Goal: Information Seeking & Learning: Compare options

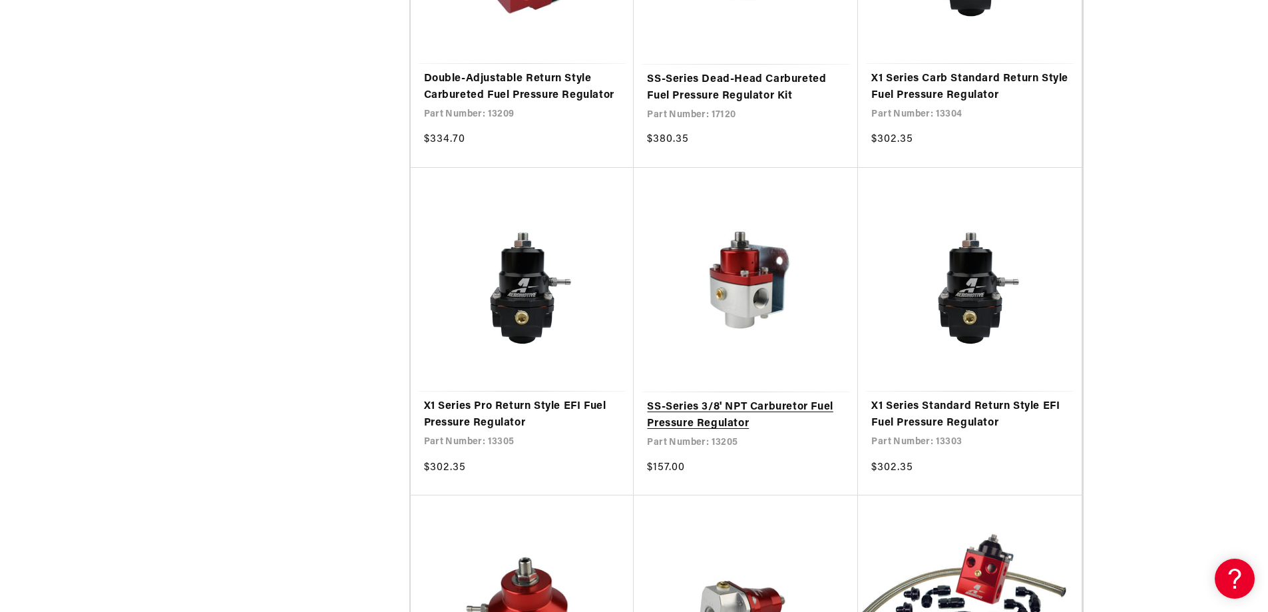
scroll to position [4127, 0]
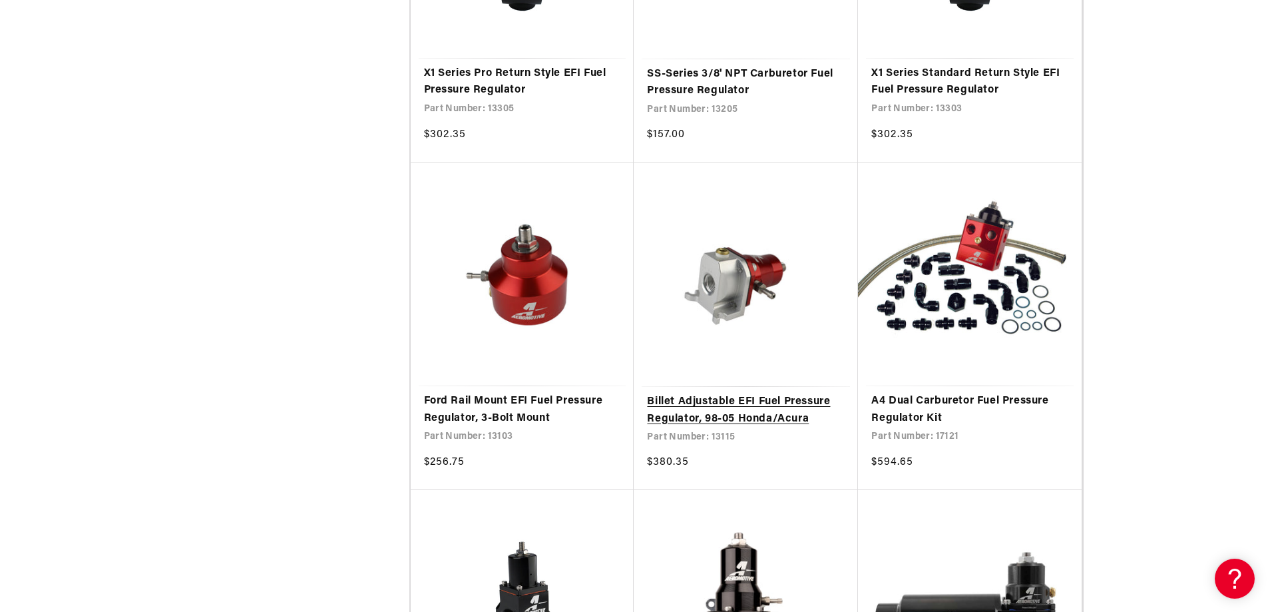
click at [719, 393] on link "Billet Adjustable EFI Fuel Pressure Regulator, 98-05 Honda/Acura" at bounding box center [746, 410] width 198 height 34
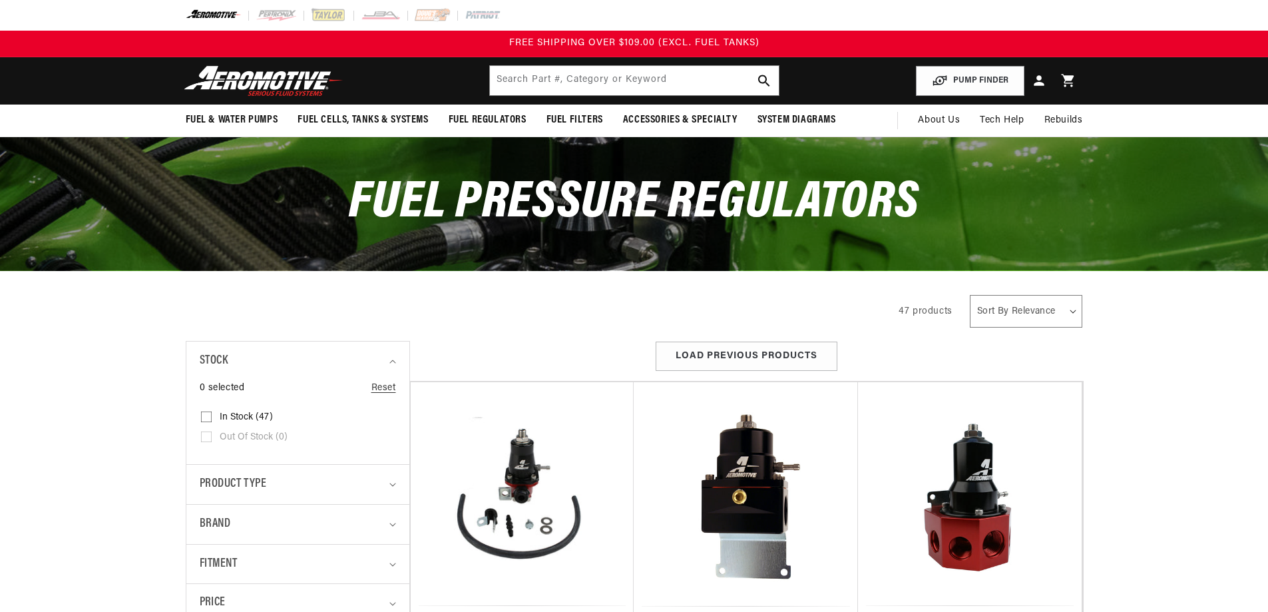
click at [528, 611] on link "GM LT-1 EFI Fuel Pressure Regulator" at bounding box center [522, 620] width 197 height 17
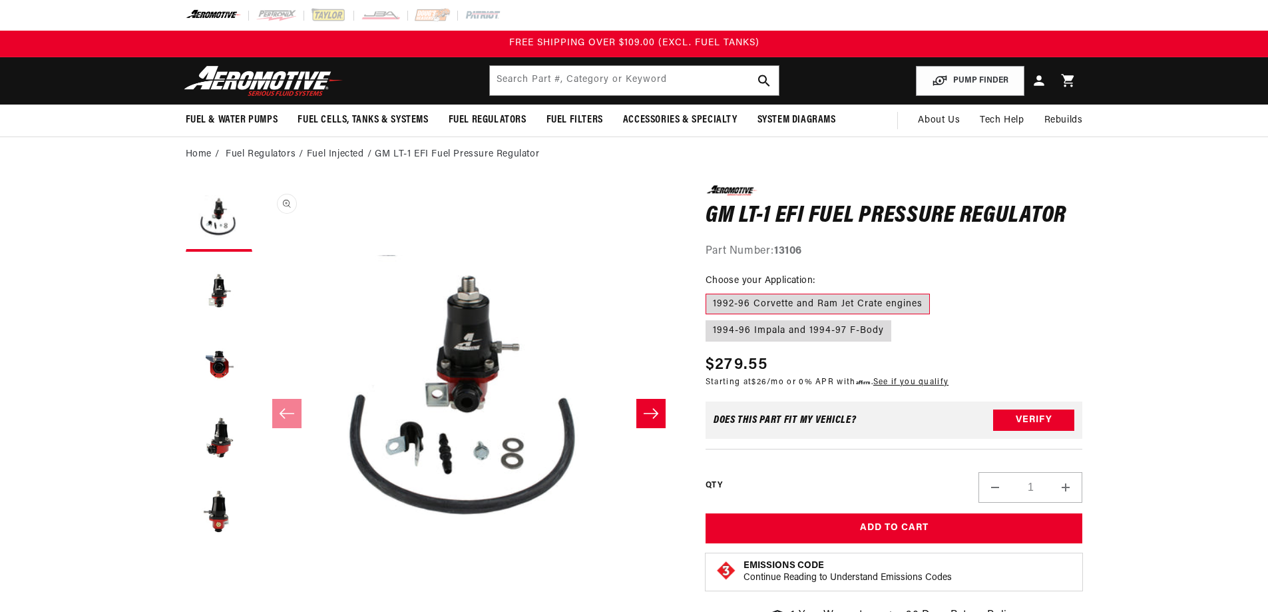
scroll to position [1, 0]
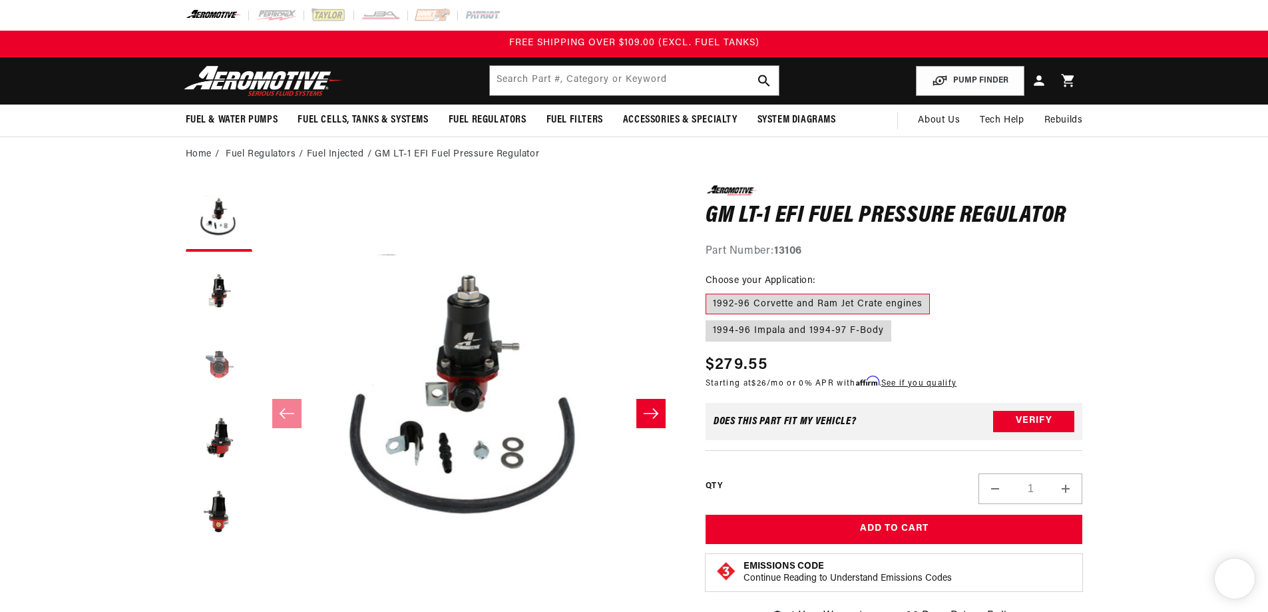
click at [207, 351] on button "Load image 3 in gallery view" at bounding box center [219, 364] width 67 height 67
click at [220, 433] on button "Load image 4 in gallery view" at bounding box center [219, 438] width 67 height 67
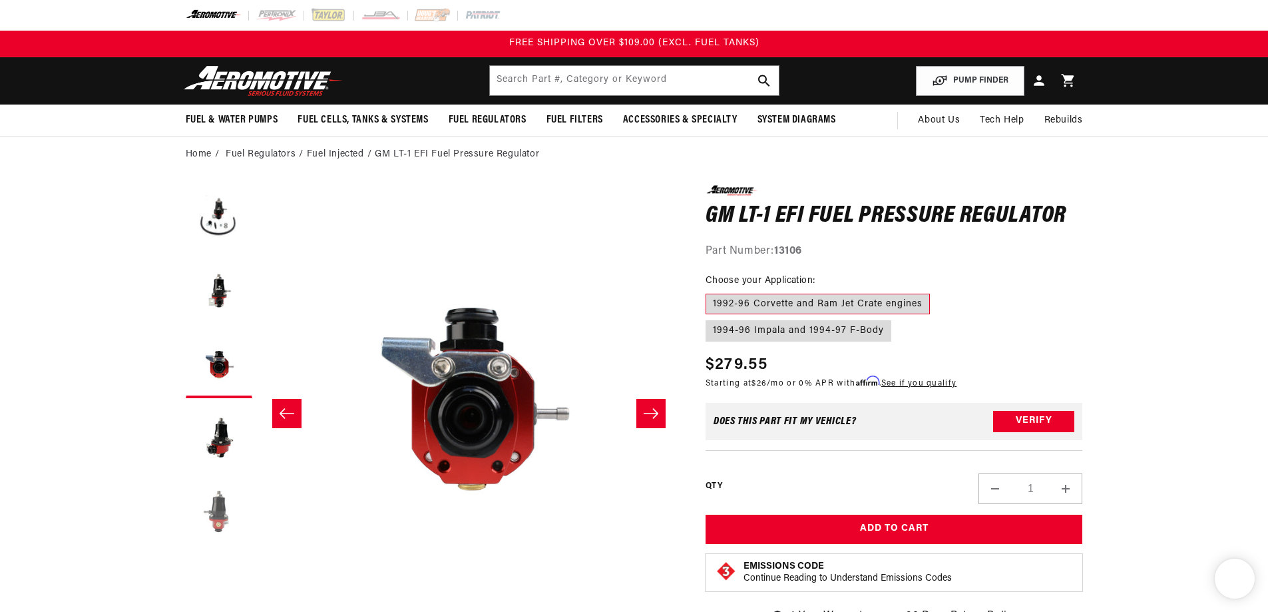
scroll to position [1, 1261]
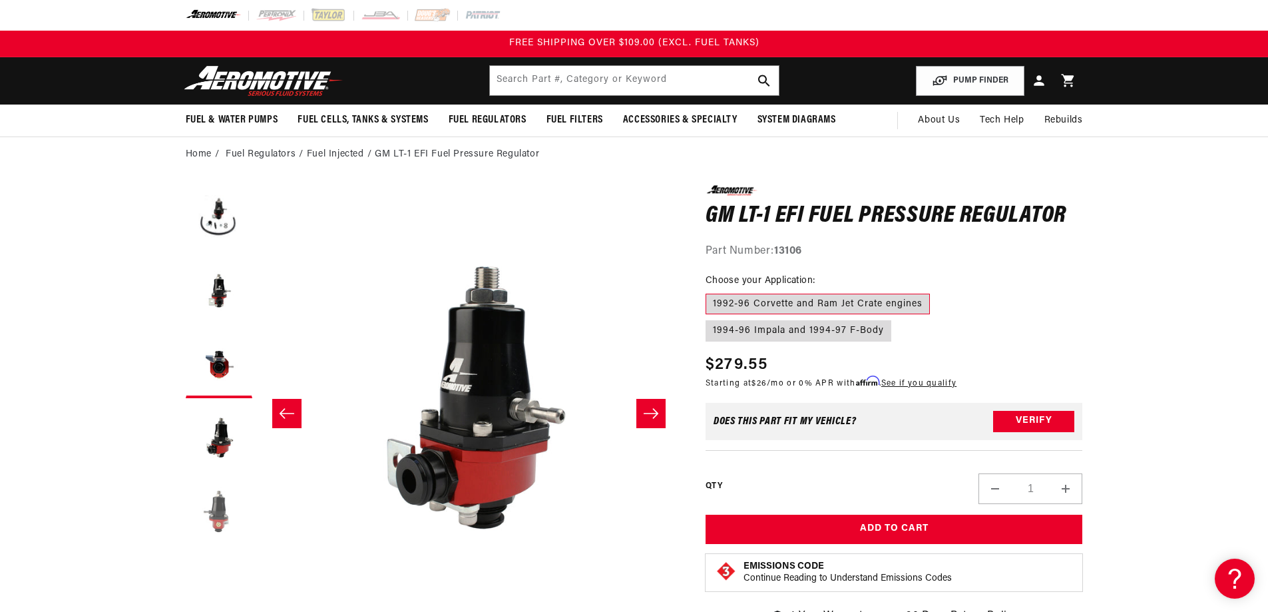
click at [218, 509] on button "Load image 5 in gallery view" at bounding box center [219, 511] width 67 height 67
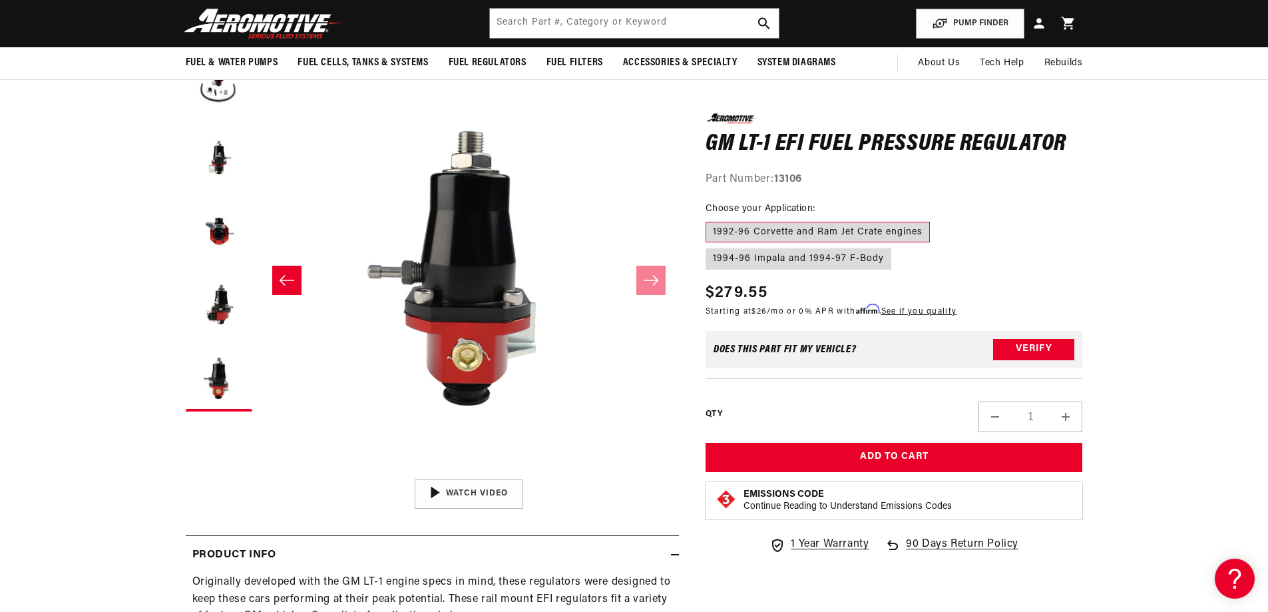
scroll to position [0, 1681]
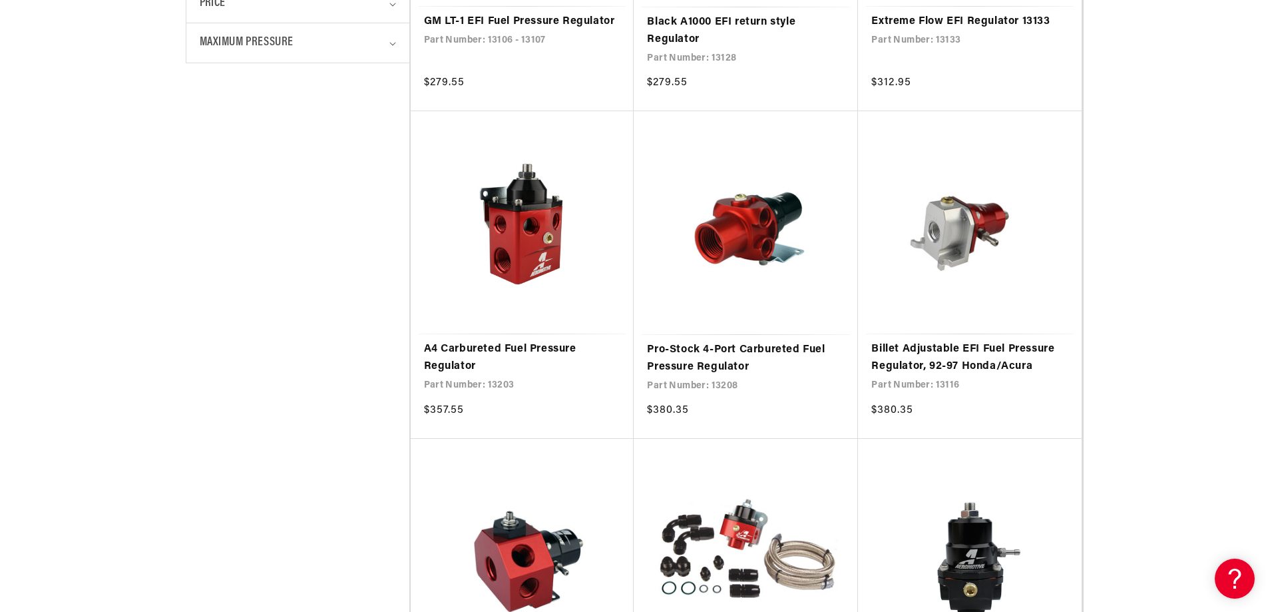
scroll to position [799, 0]
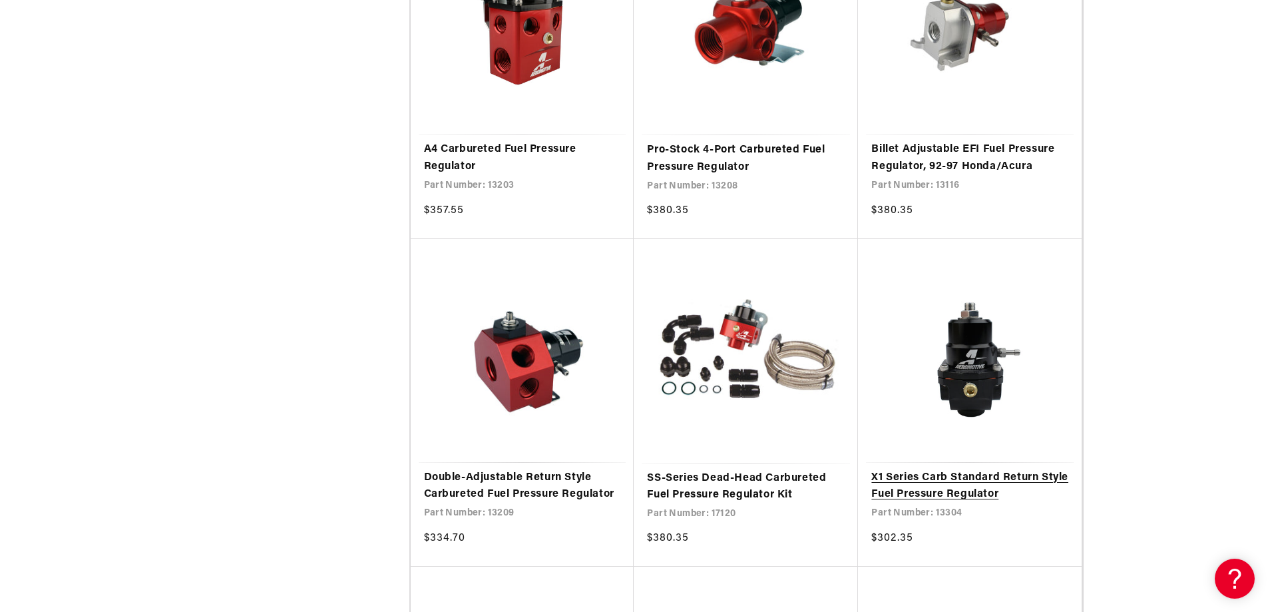
click at [968, 469] on link "X1 Series Carb Standard Return Style Fuel Pressure Regulator" at bounding box center [969, 486] width 197 height 34
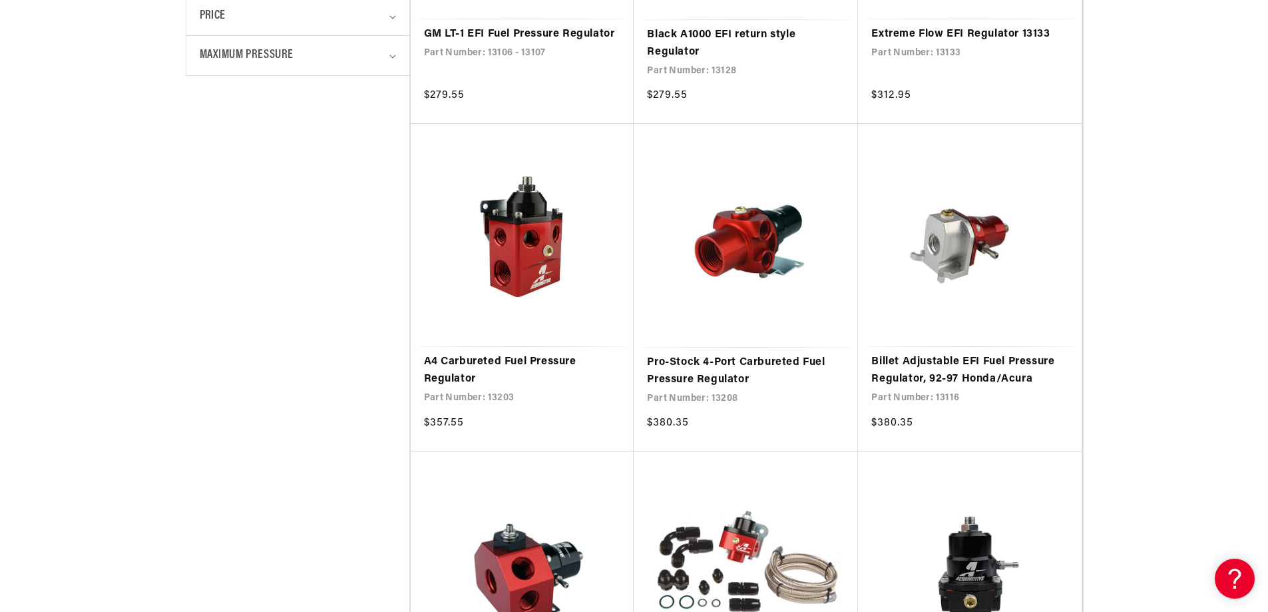
scroll to position [599, 0]
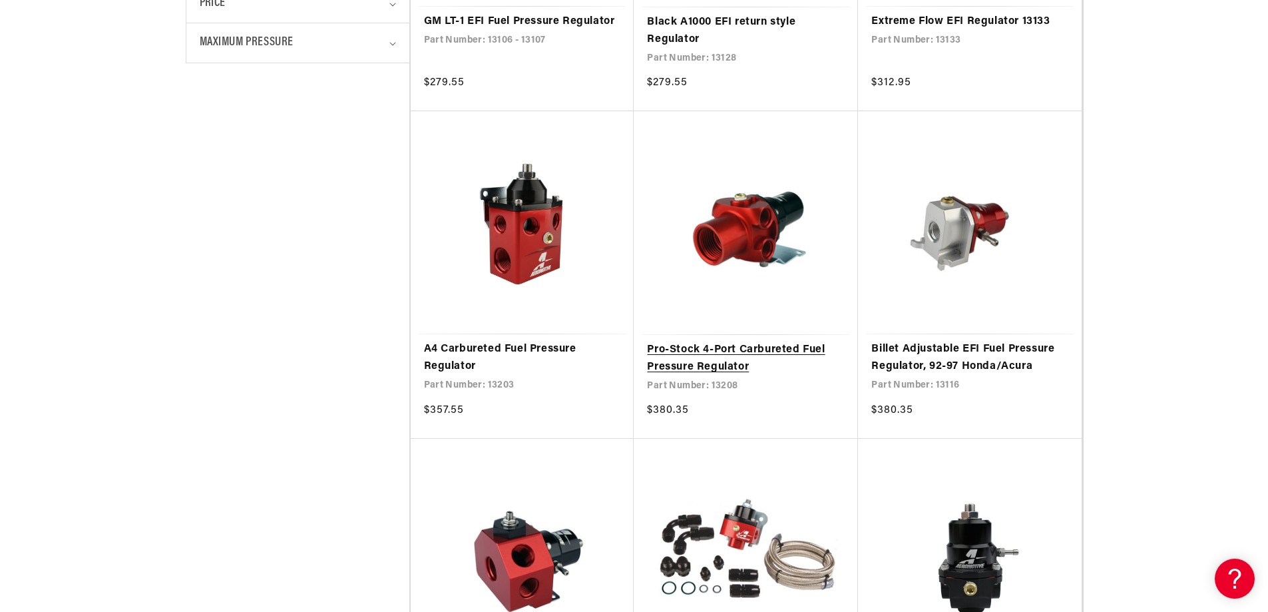
click at [729, 341] on link "Pro-Stock 4-Port Carbureted Fuel Pressure Regulator" at bounding box center [746, 358] width 198 height 34
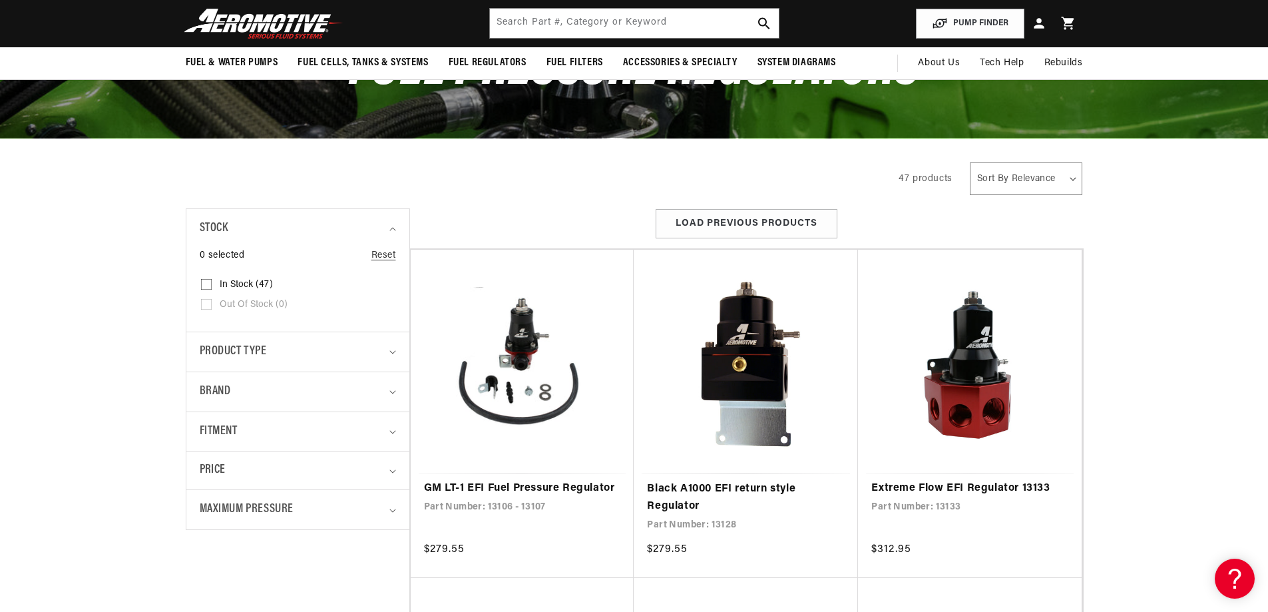
scroll to position [0, 0]
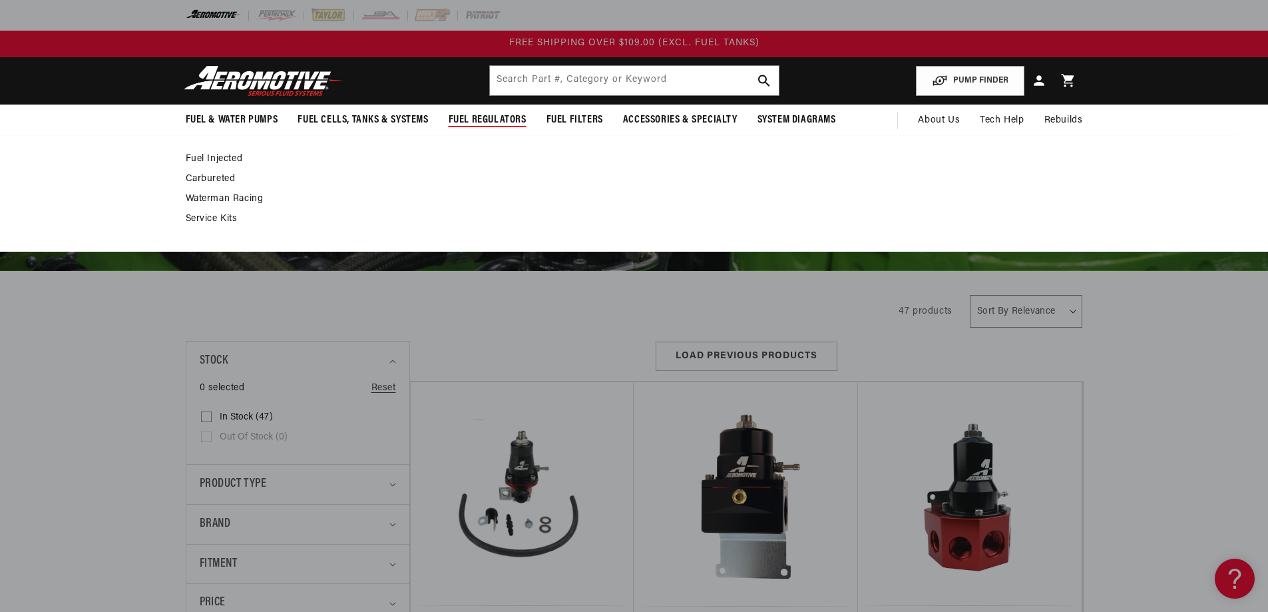
click at [492, 117] on span "Fuel Regulators" at bounding box center [488, 120] width 78 height 14
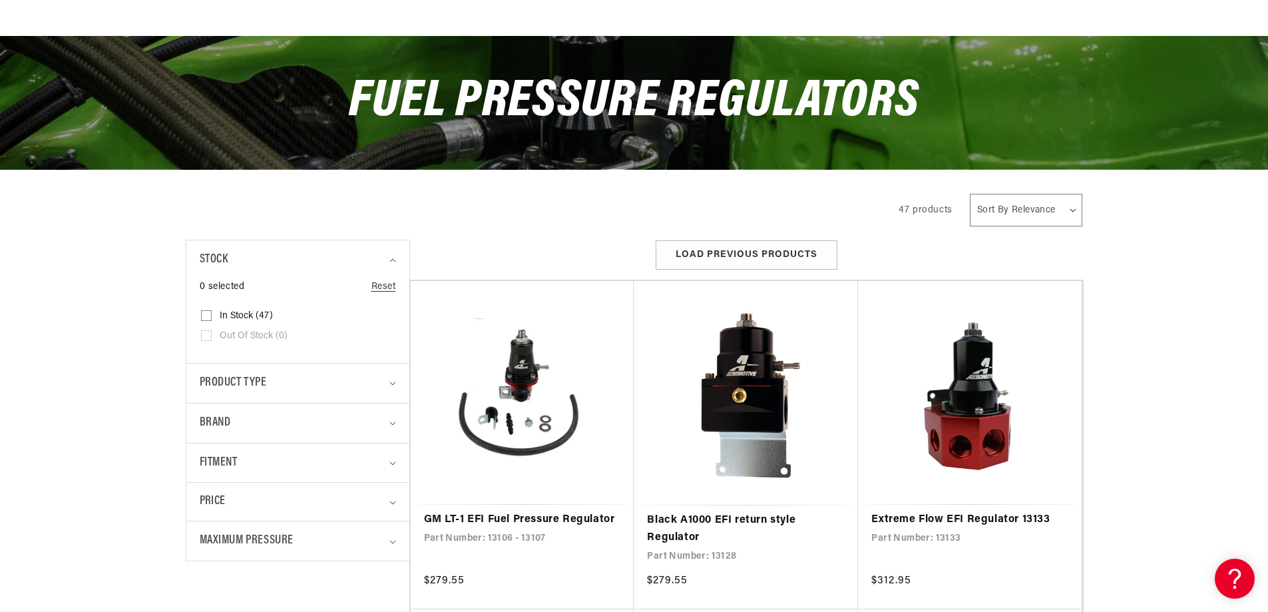
scroll to position [200, 0]
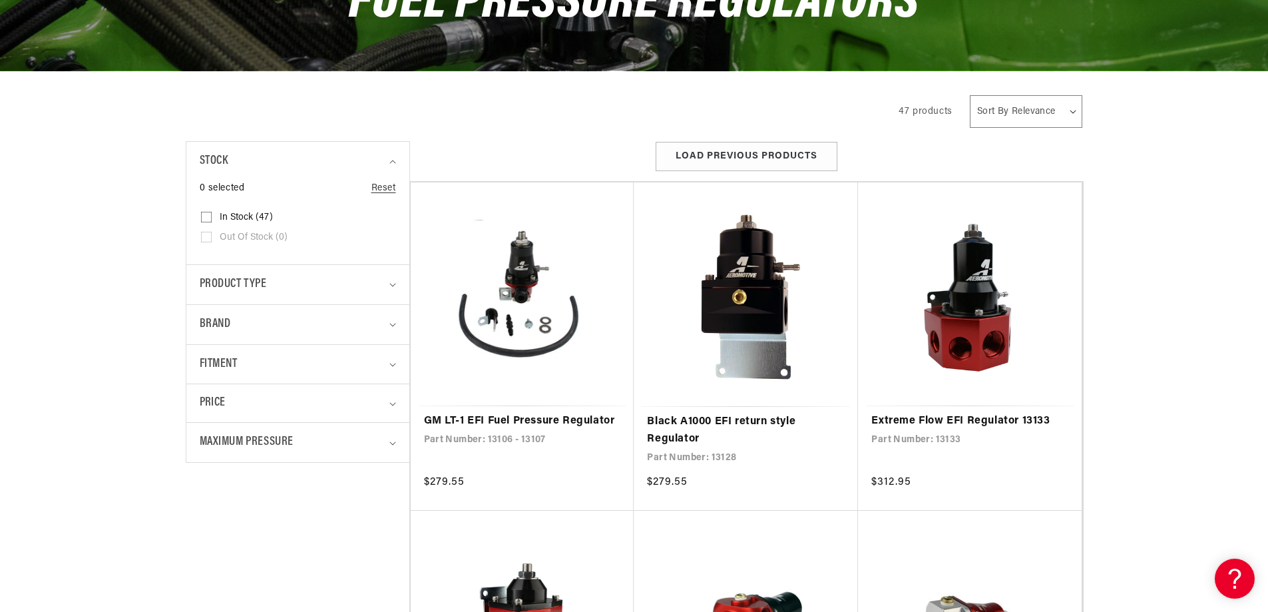
click at [231, 237] on span "Out of stock (0)" at bounding box center [254, 238] width 68 height 12
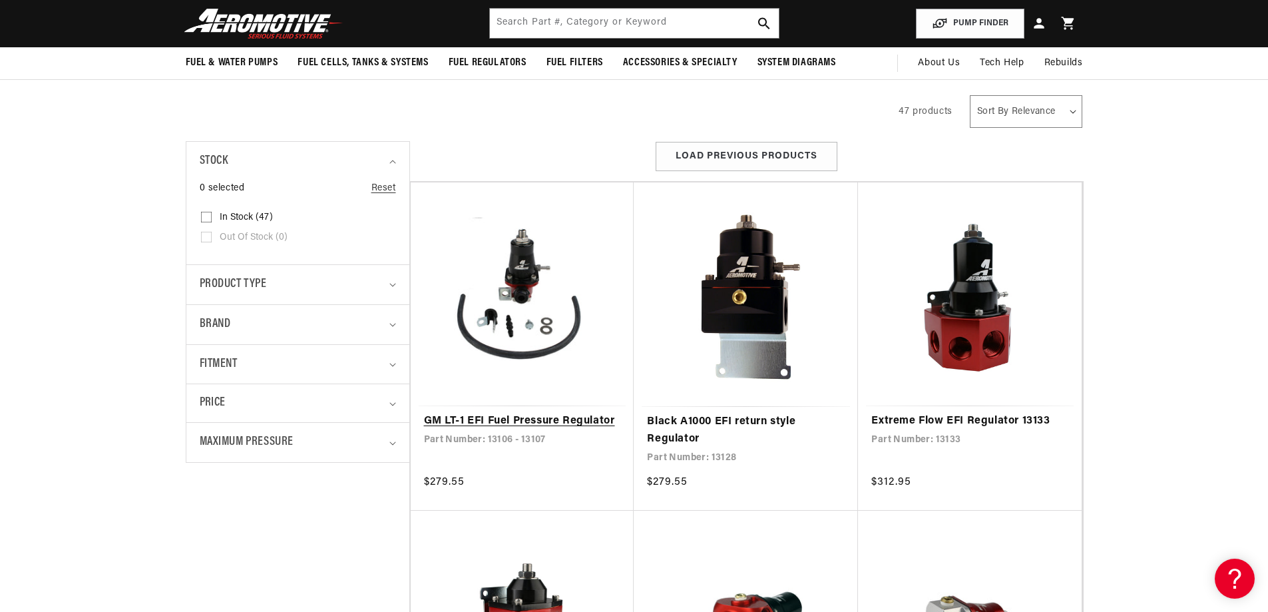
scroll to position [0, 0]
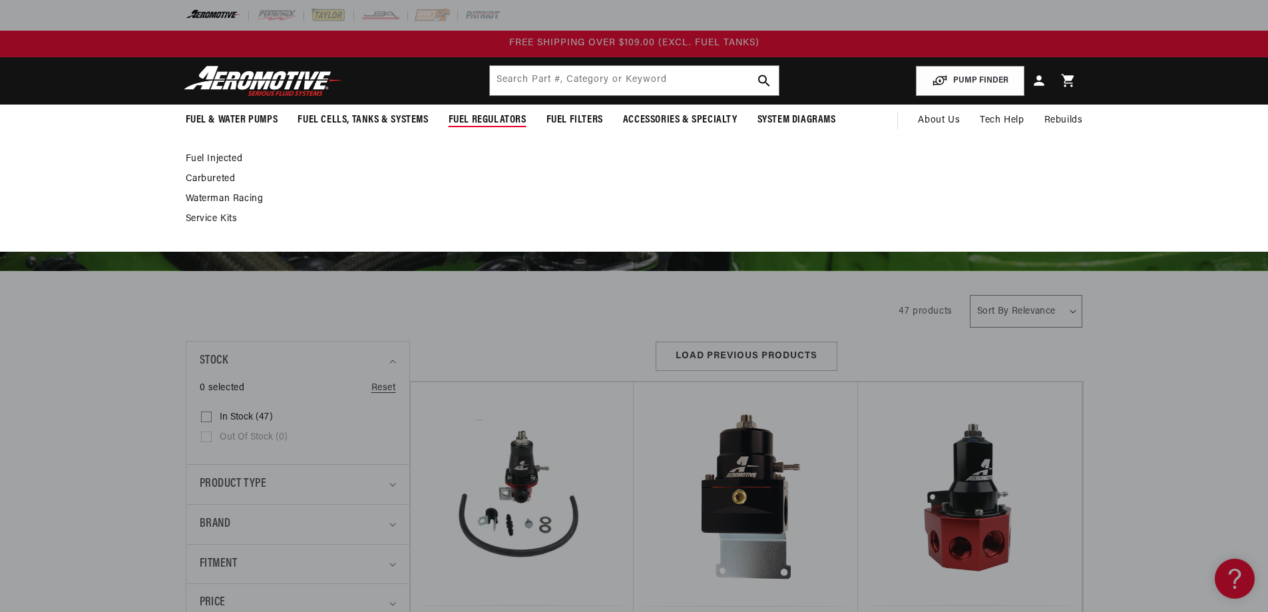
click at [222, 156] on link "Fuel Injected" at bounding box center [628, 159] width 884 height 12
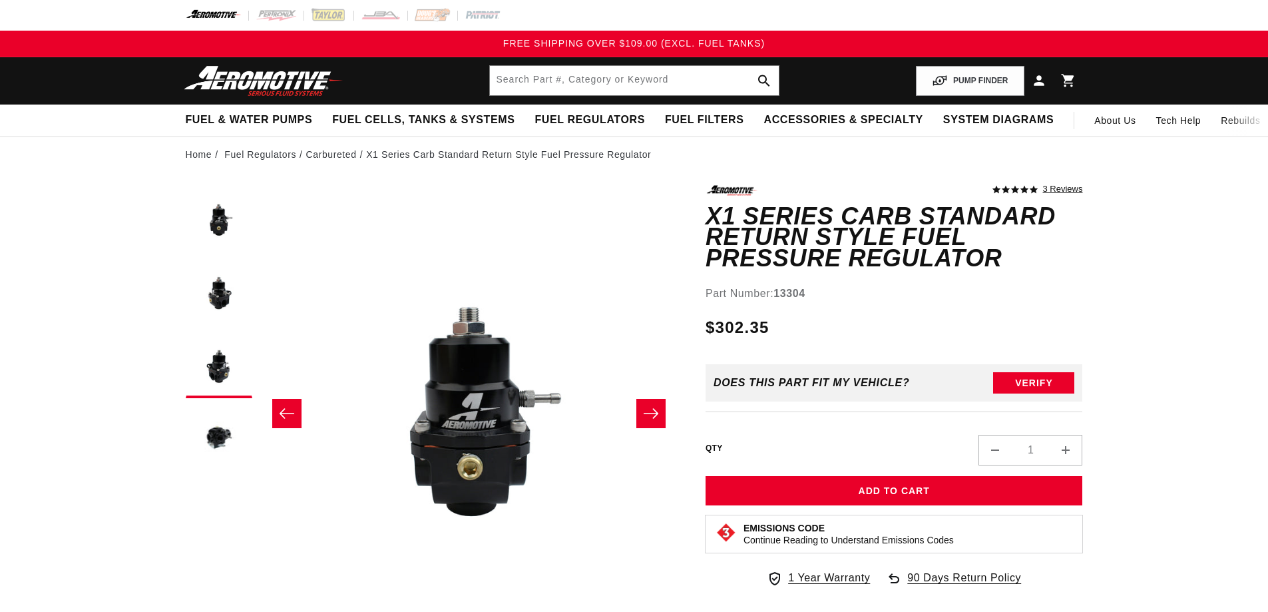
scroll to position [0, 789]
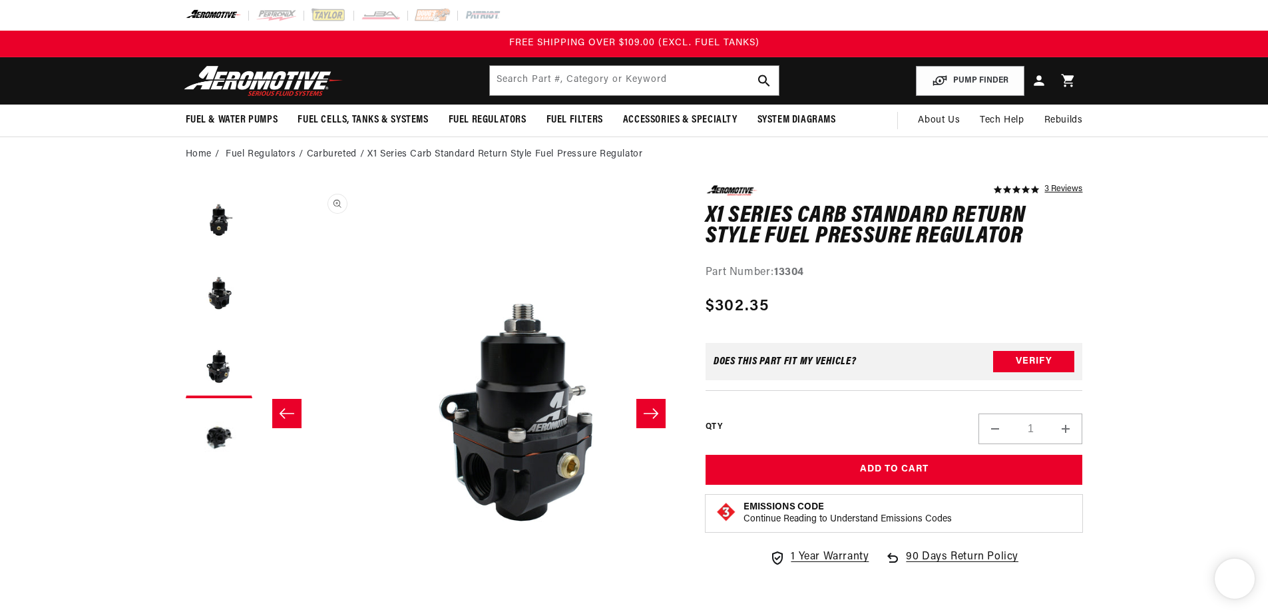
click at [309, 606] on button "Open media 3 in modal" at bounding box center [309, 606] width 0 height 0
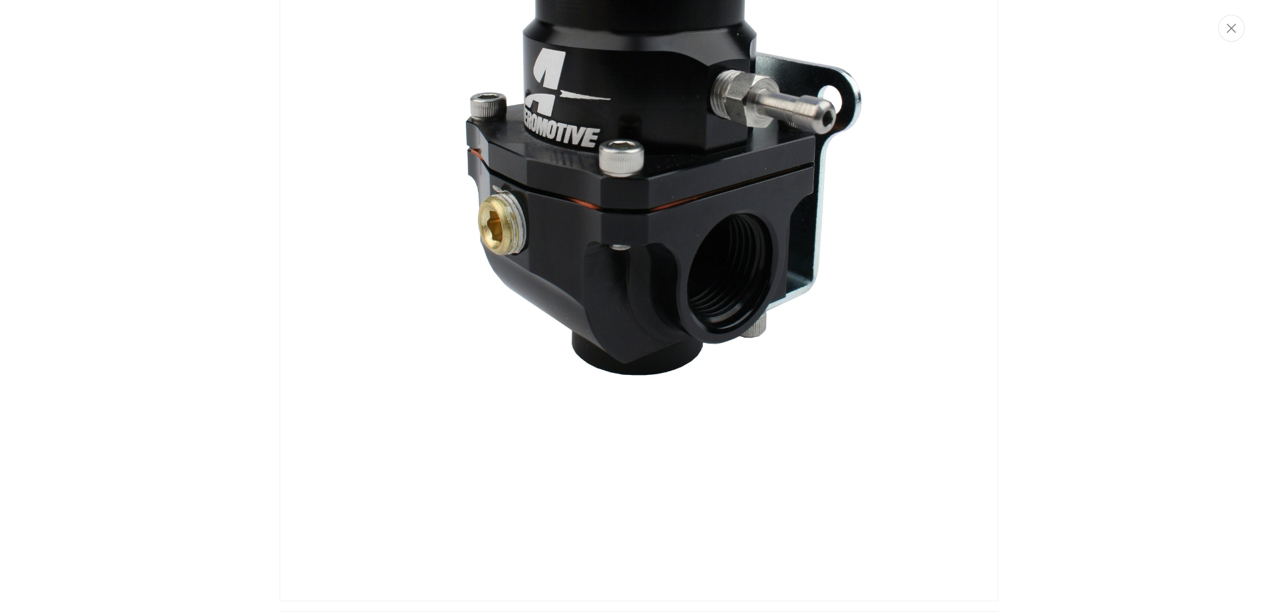
scroll to position [1623, 0]
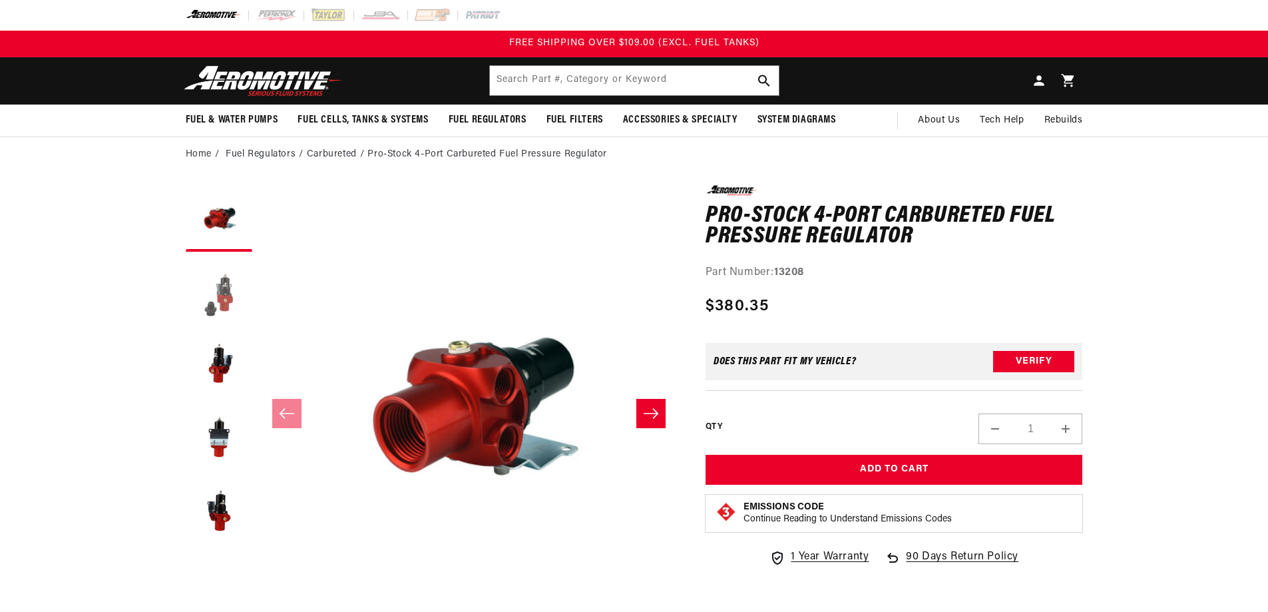
click at [219, 295] on button "Load image 2 in gallery view" at bounding box center [219, 291] width 67 height 67
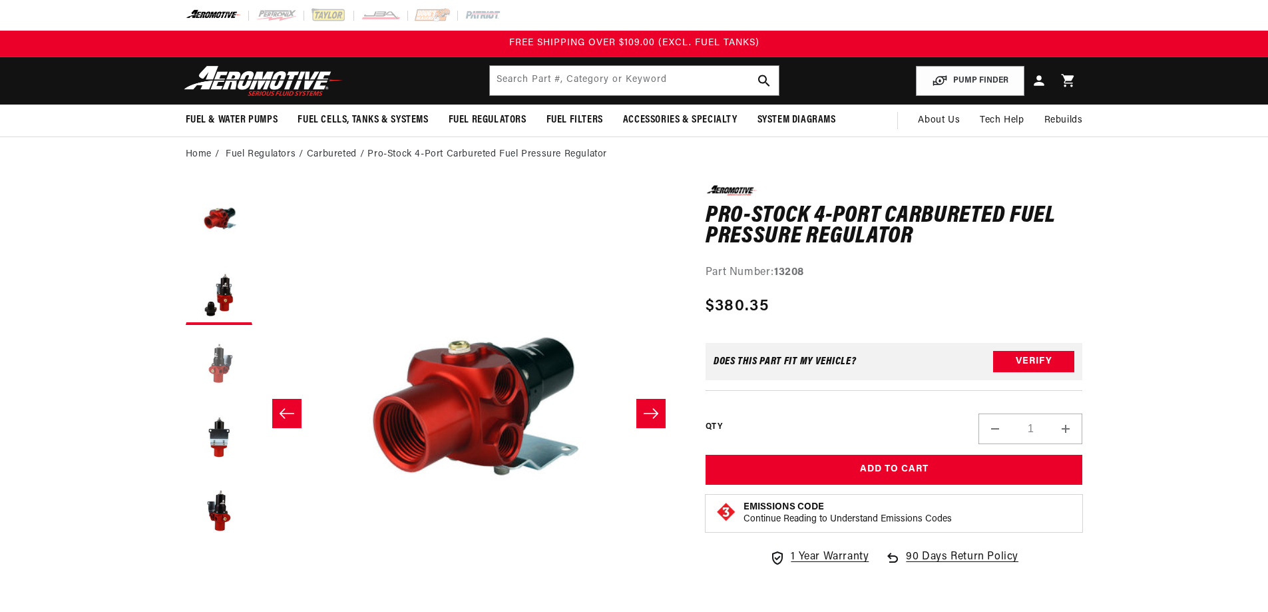
click at [206, 357] on button "Load image 3 in gallery view" at bounding box center [219, 364] width 67 height 67
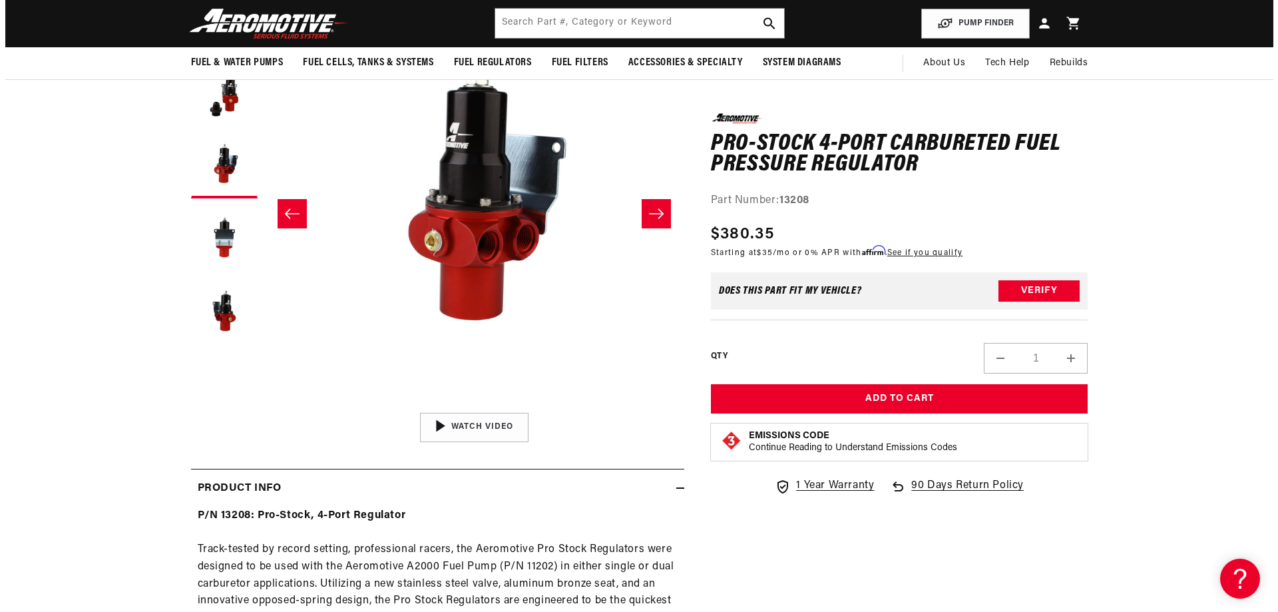
scroll to position [0, 841]
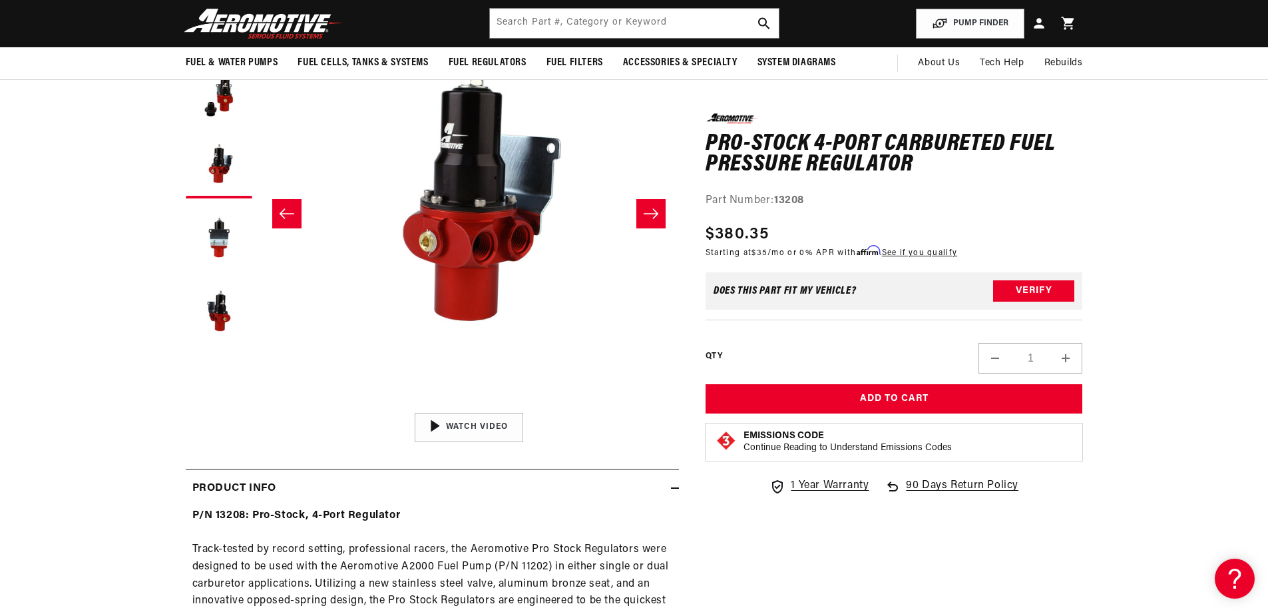
click at [258, 406] on button "Open media 3 in modal" at bounding box center [258, 406] width 0 height 0
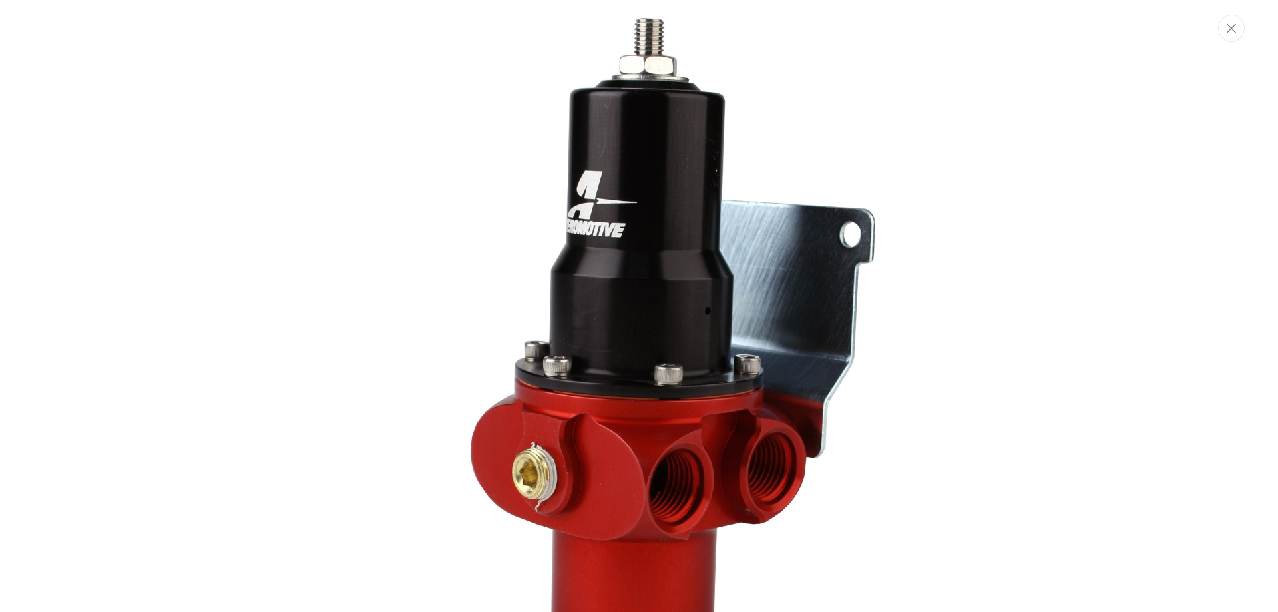
scroll to position [1824, 0]
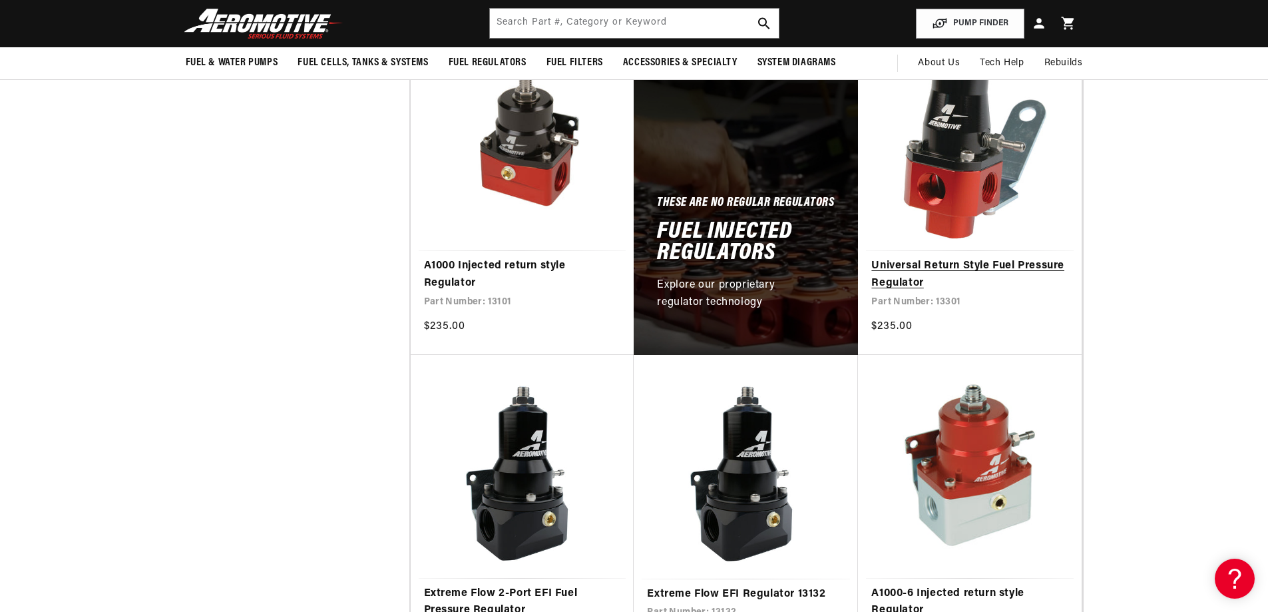
scroll to position [666, 0]
click at [956, 258] on link "Universal Return Style Fuel Pressure Regulator" at bounding box center [969, 275] width 197 height 34
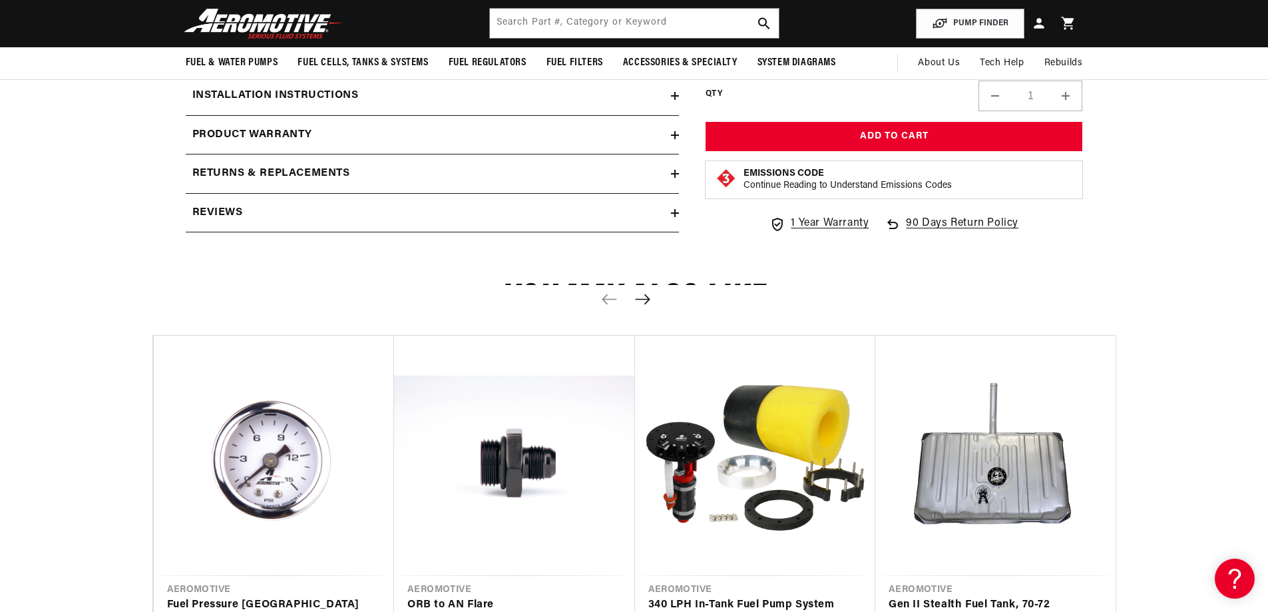
scroll to position [998, 0]
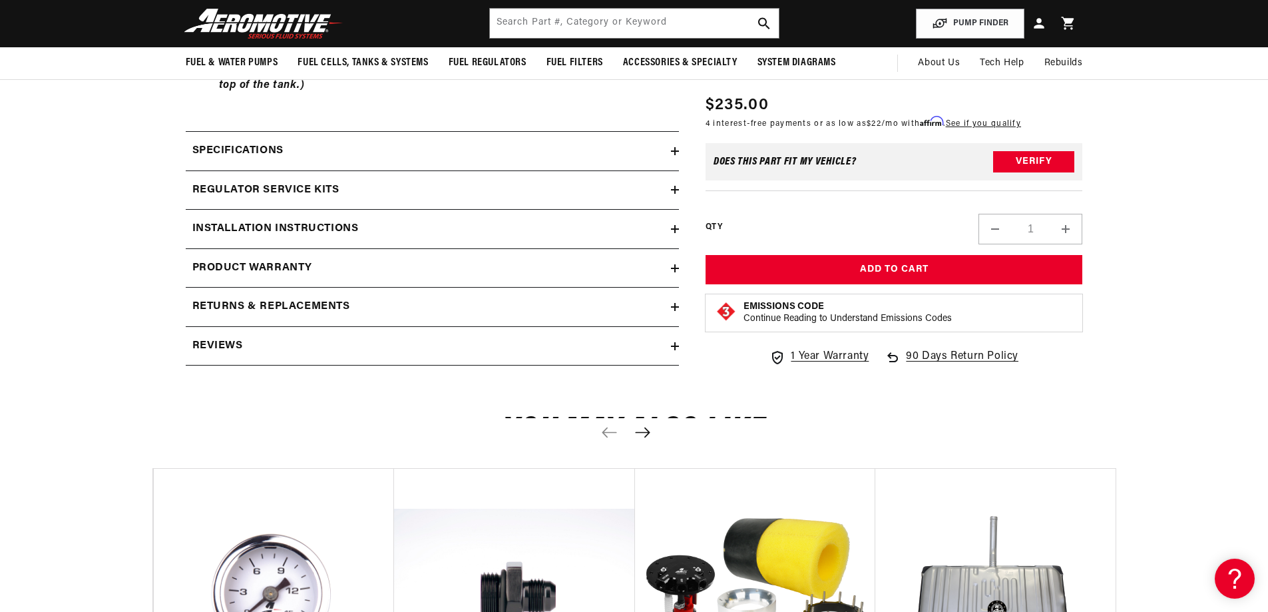
click at [667, 189] on div "Regulator Service Kits" at bounding box center [428, 190] width 485 height 17
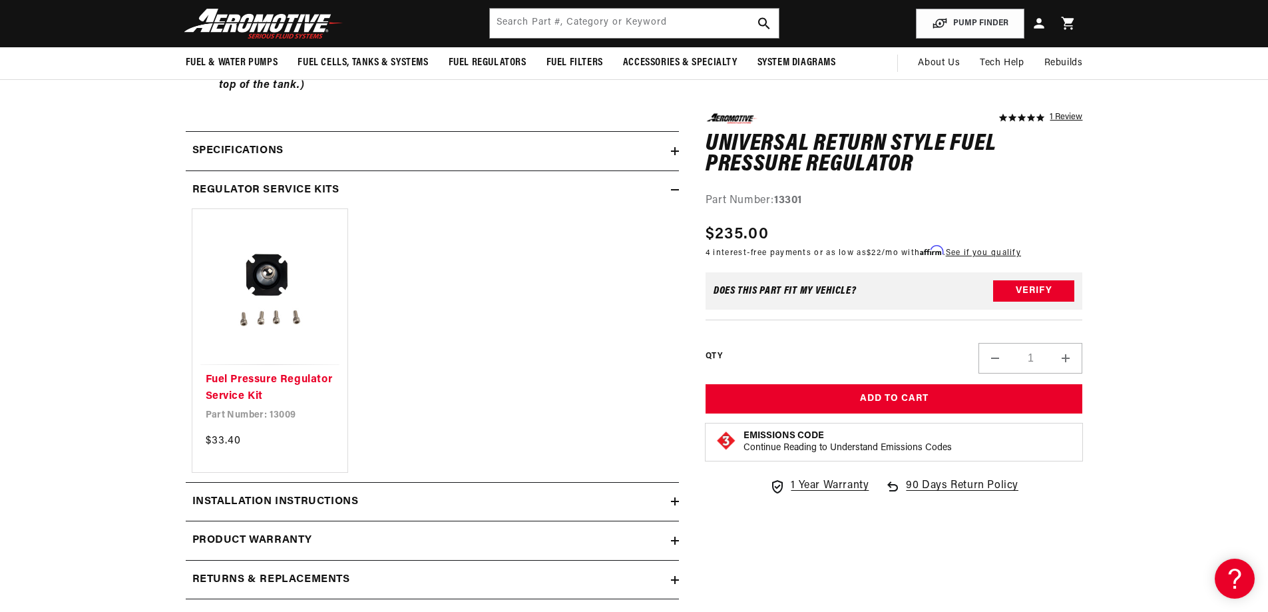
click at [494, 288] on div "Fuel Pressure Regulator Service Kit Fuel Pressure Regulator Service Kit Part Nu…" at bounding box center [432, 340] width 480 height 263
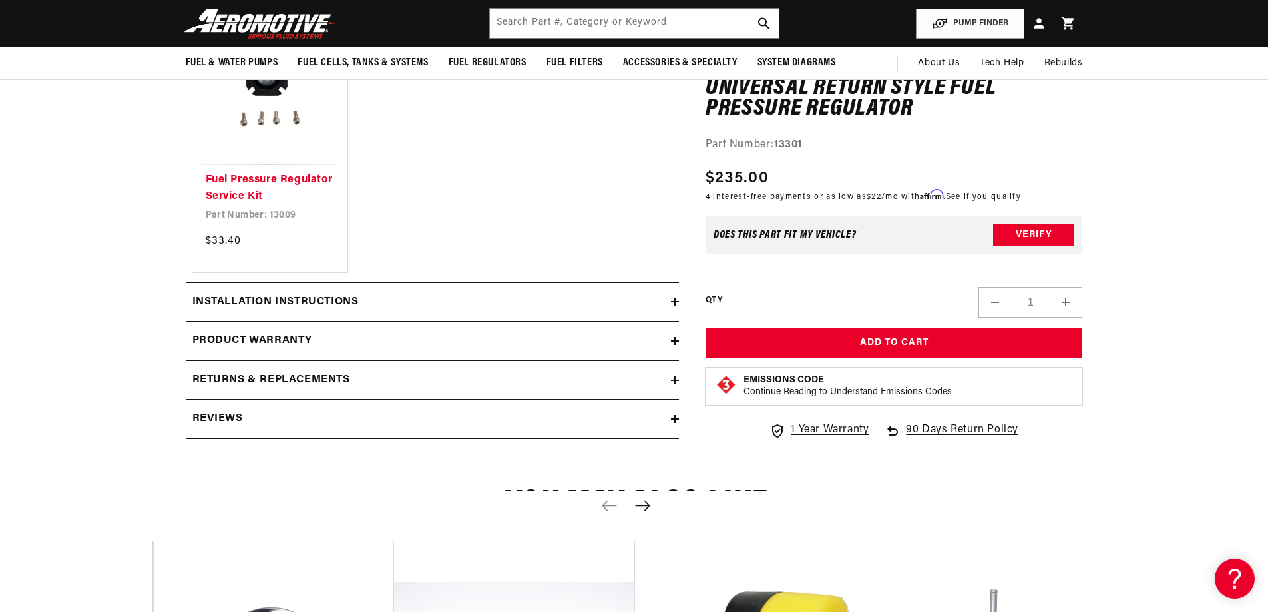
scroll to position [799, 0]
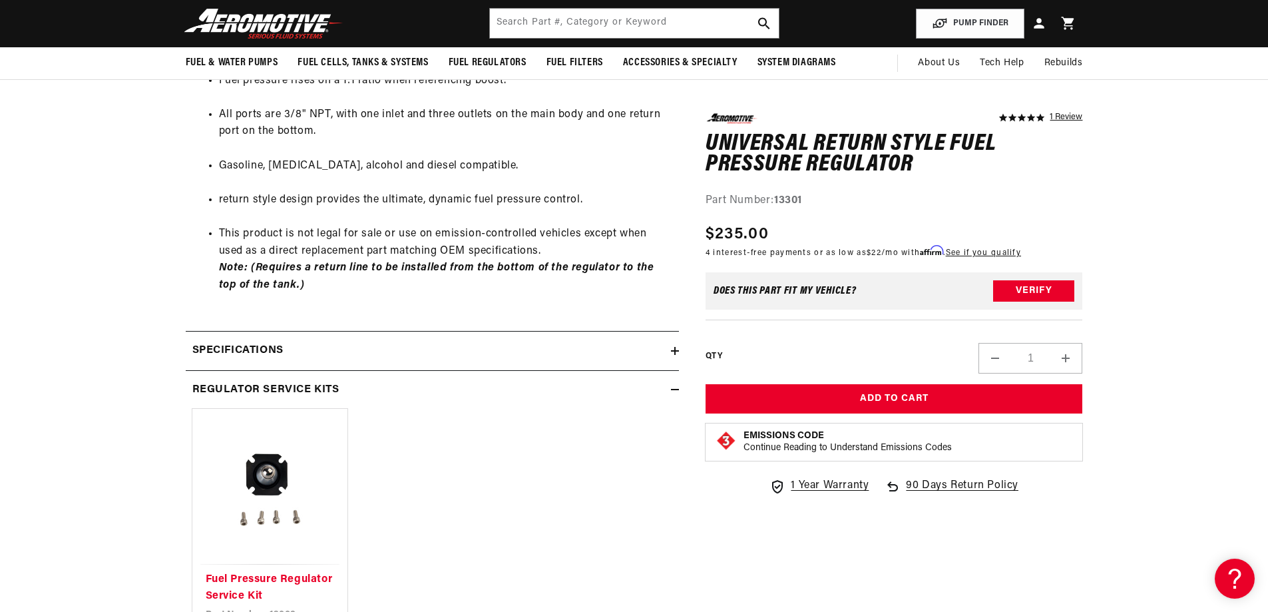
click at [656, 342] on div "Specifications" at bounding box center [428, 350] width 485 height 17
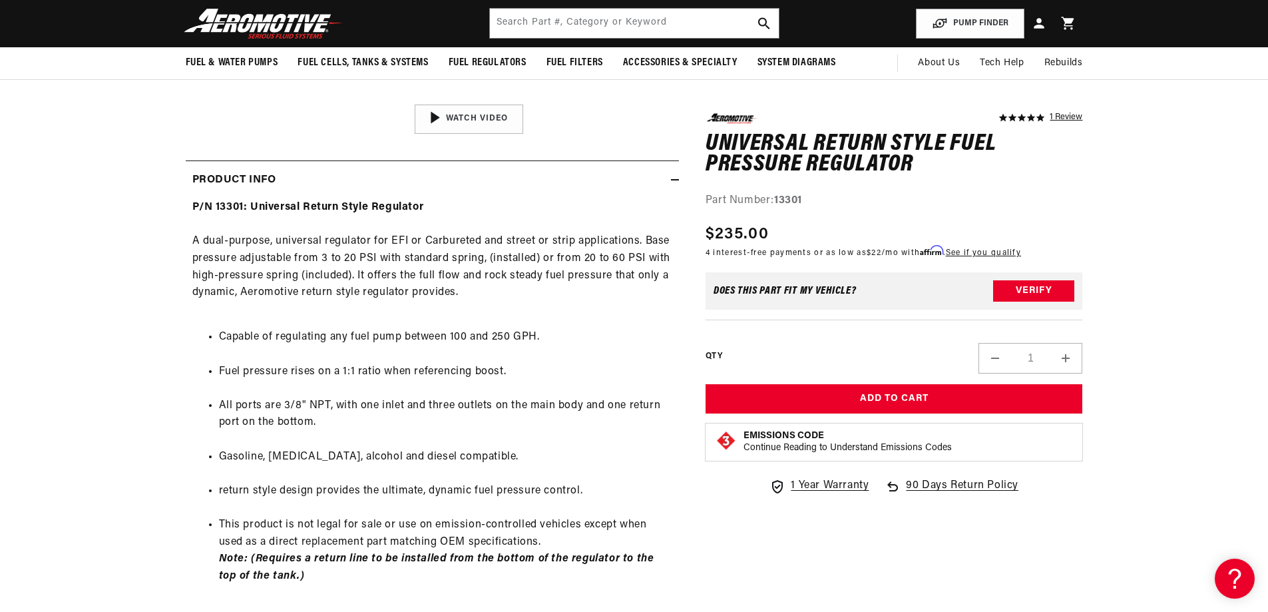
scroll to position [399, 0]
